Goal: Transaction & Acquisition: Subscribe to service/newsletter

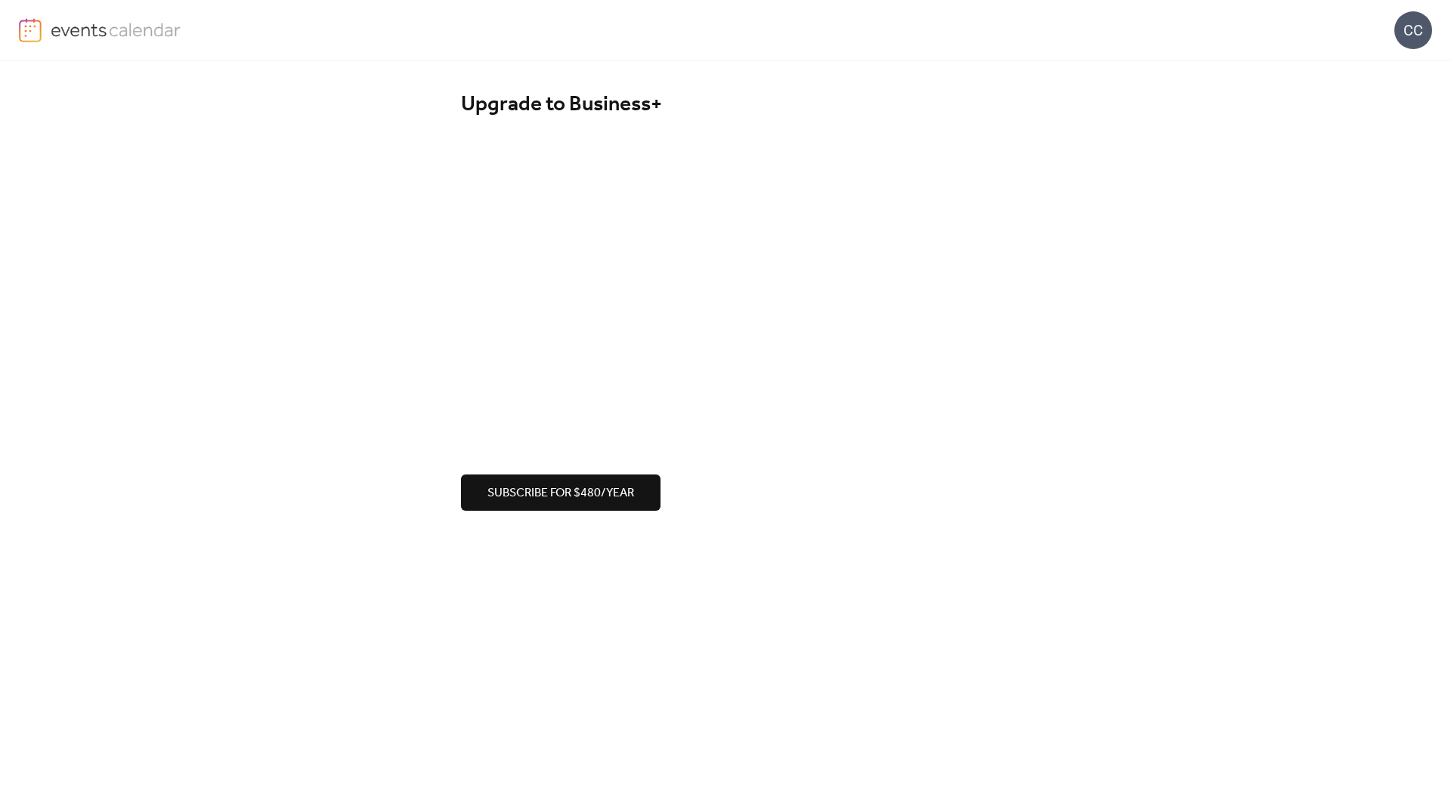
click at [130, 27] on img at bounding box center [116, 29] width 131 height 23
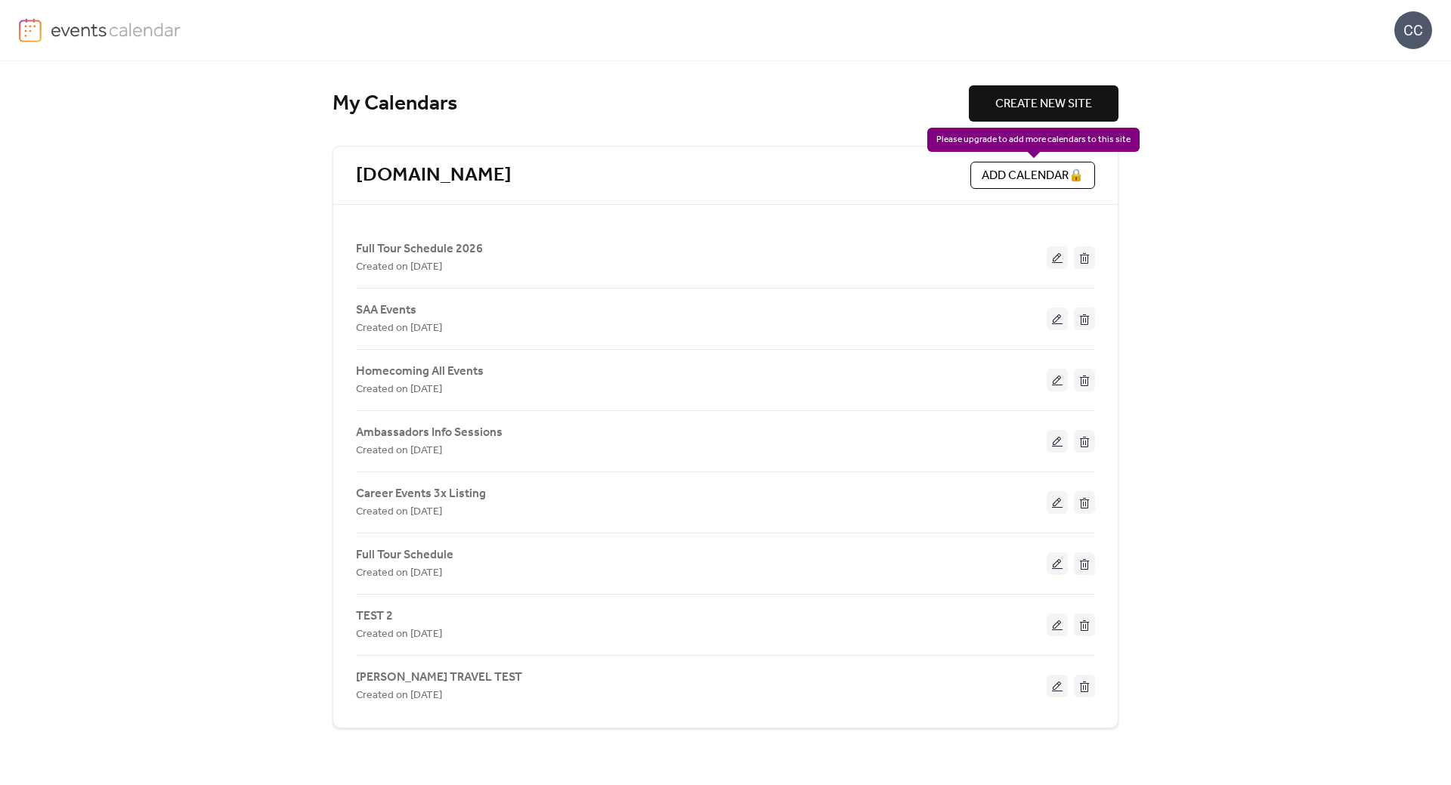
click at [1033, 174] on div "ADD CALENDAR 🔒" at bounding box center [1032, 175] width 125 height 27
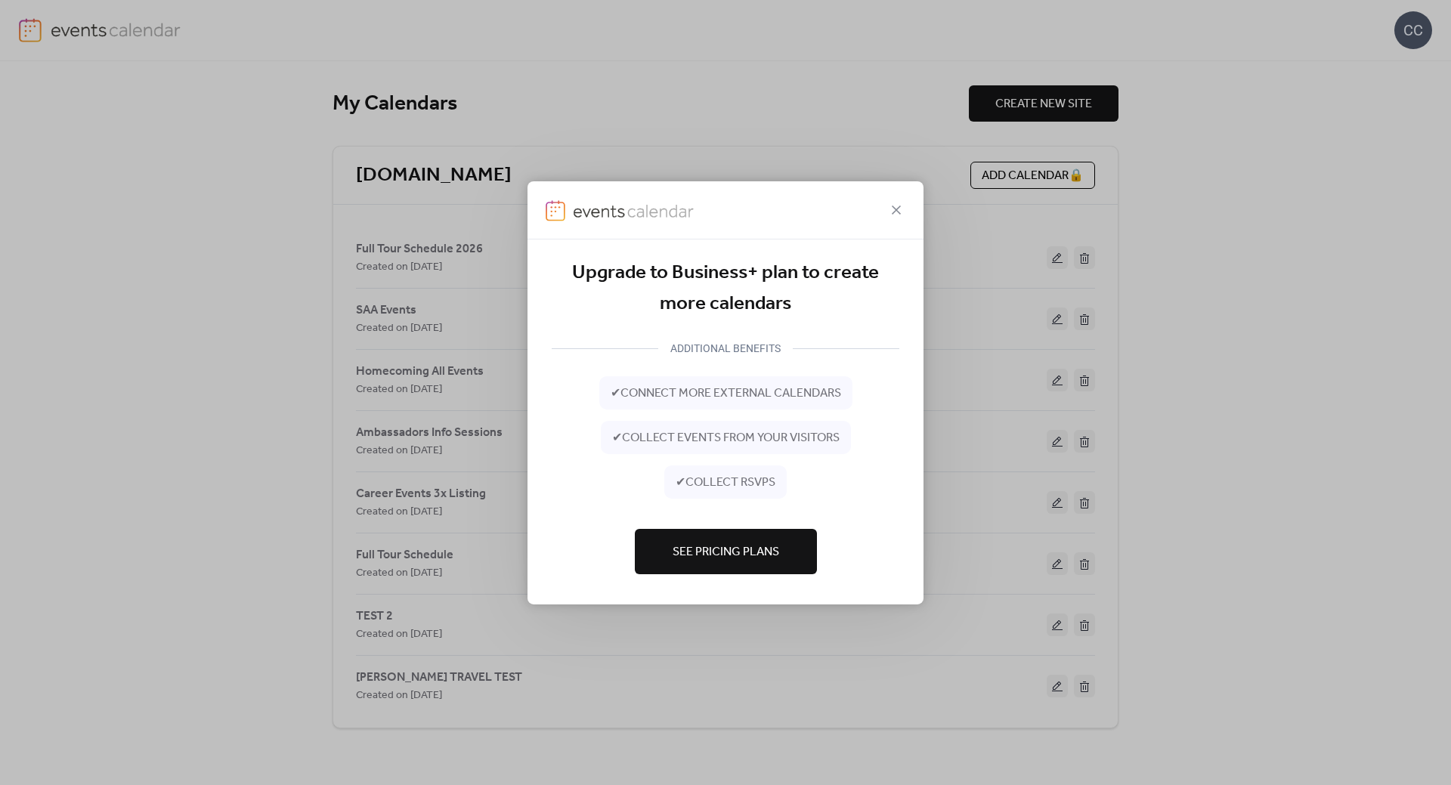
click at [712, 556] on span "See Pricing Plans" at bounding box center [725, 552] width 107 height 18
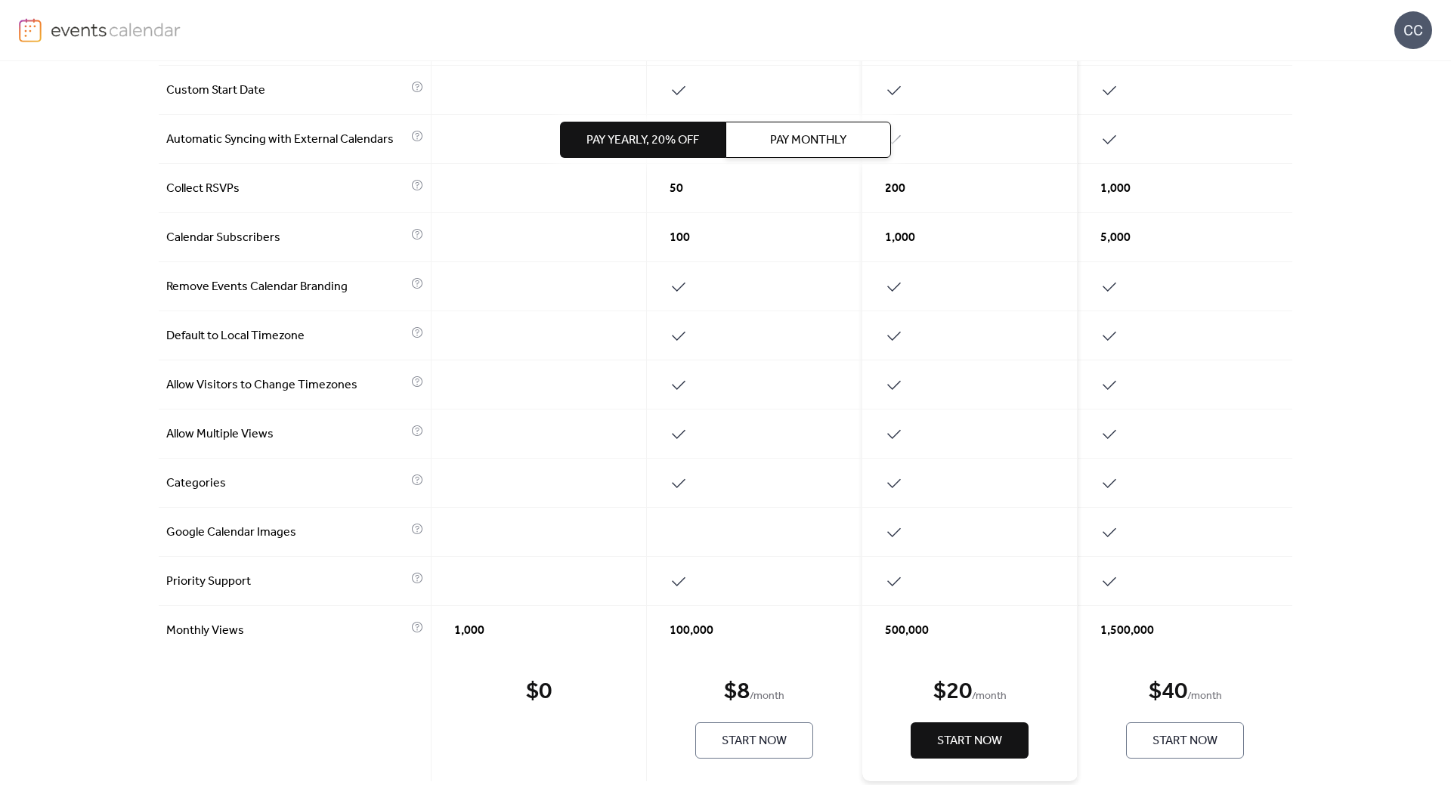
scroll to position [507, 0]
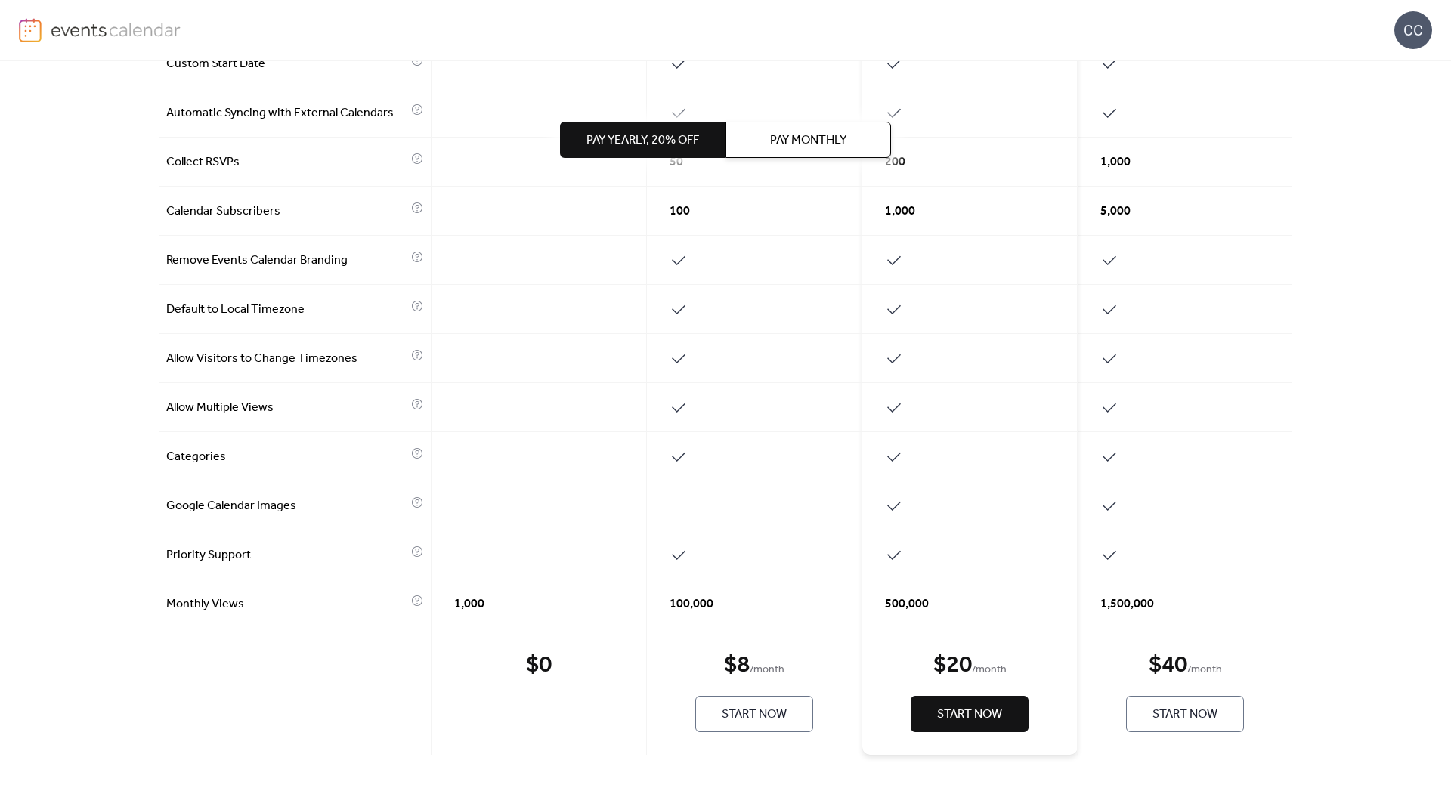
click at [1178, 715] on span "Start Now" at bounding box center [1184, 715] width 65 height 18
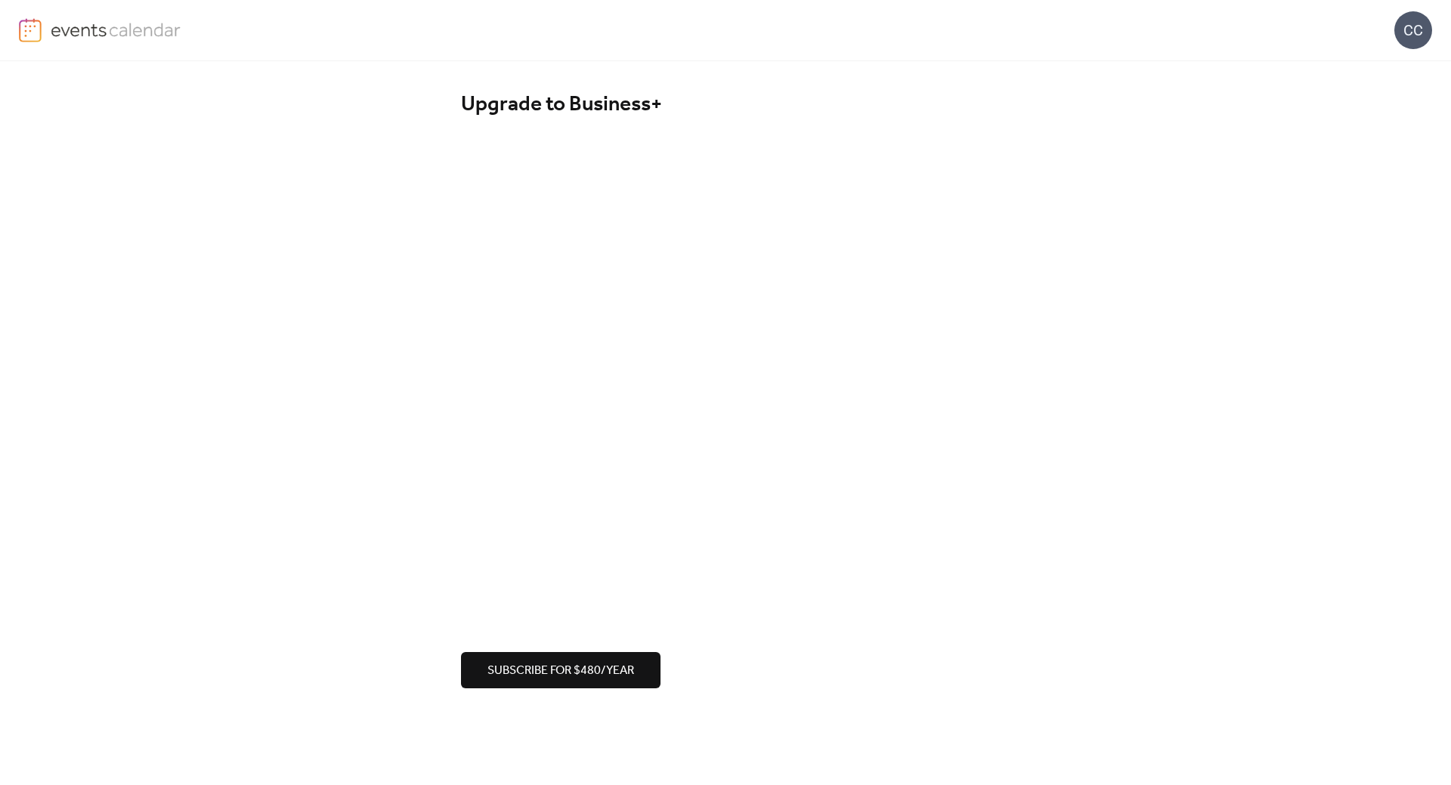
click at [581, 669] on span "Subscribe for $480/year" at bounding box center [560, 671] width 147 height 18
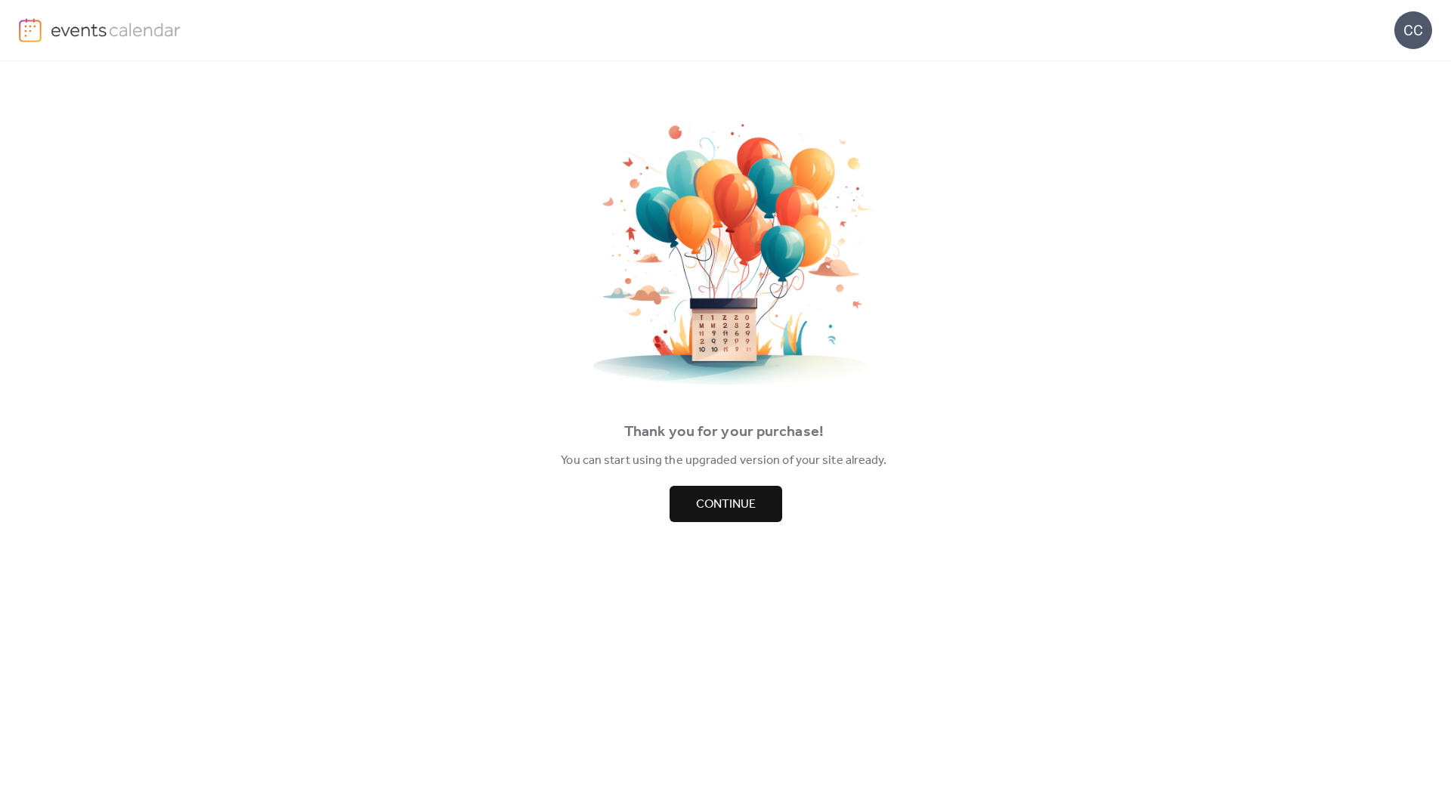
click at [714, 507] on span "Continue" at bounding box center [726, 505] width 60 height 18
